Goal: Information Seeking & Learning: Check status

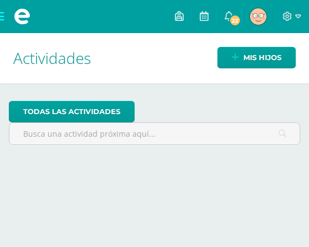
click at [255, 22] on img at bounding box center [258, 16] width 17 height 17
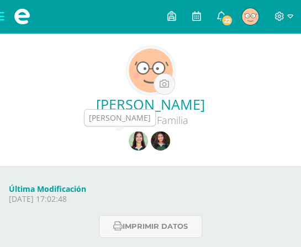
click at [142, 146] on img at bounding box center [138, 140] width 19 height 19
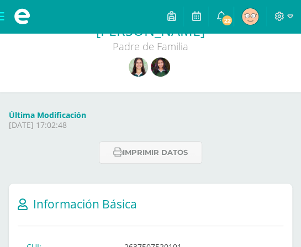
scroll to position [68, 0]
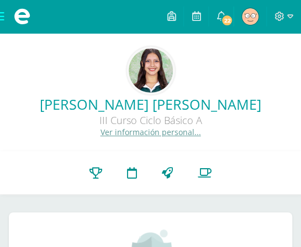
click at [161, 88] on img at bounding box center [151, 71] width 44 height 44
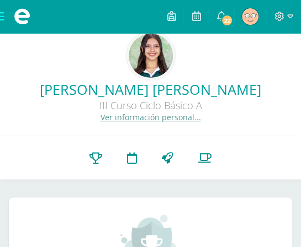
scroll to position [12, 0]
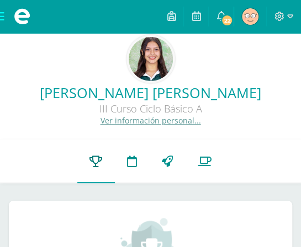
click at [108, 154] on link "Punteos" at bounding box center [96, 162] width 38 height 44
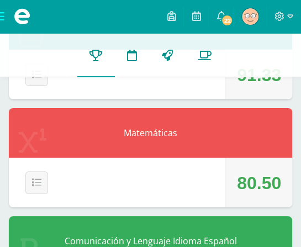
scroll to position [788, 0]
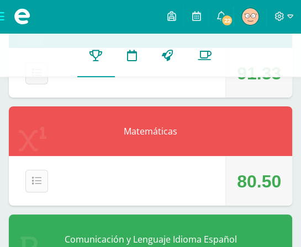
click at [35, 188] on button "Detalle" at bounding box center [36, 181] width 23 height 23
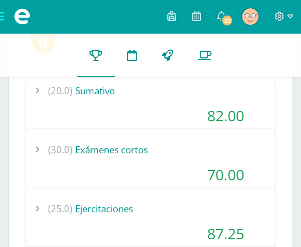
scroll to position [979, 0]
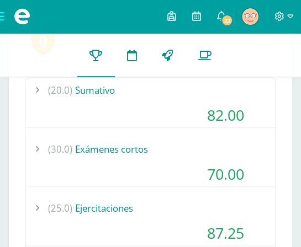
click at [90, 84] on div "(20.0) Sumativo" at bounding box center [150, 90] width 249 height 25
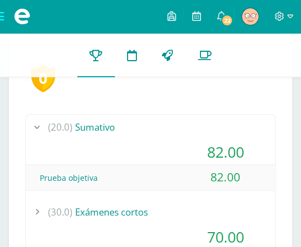
scroll to position [929, 0]
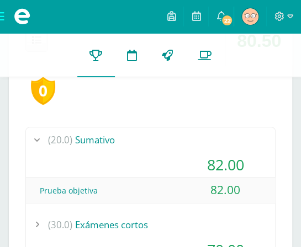
click at [131, 154] on div "(20.0) Sumativo 82.00" at bounding box center [150, 153] width 249 height 50
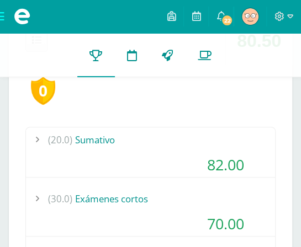
click at [131, 154] on div "(20.0) Sumativo 82.00" at bounding box center [150, 153] width 249 height 50
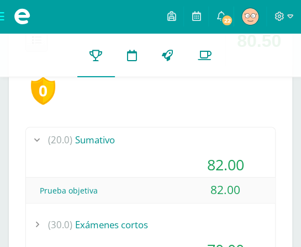
click at [131, 154] on div "(20.0) Sumativo 82.00" at bounding box center [150, 153] width 249 height 50
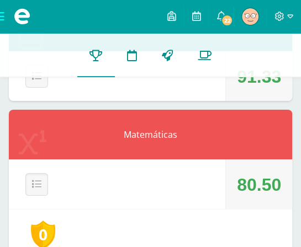
scroll to position [782, 0]
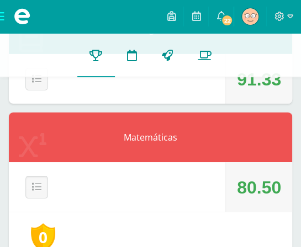
click at [36, 189] on icon at bounding box center [36, 187] width 9 height 9
